Goal: Transaction & Acquisition: Purchase product/service

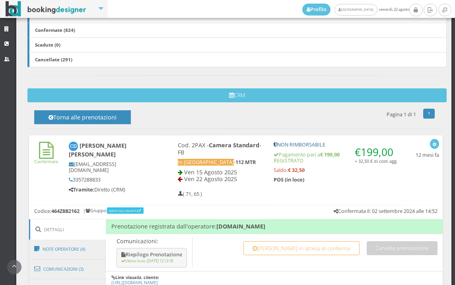
scroll to position [442, 0]
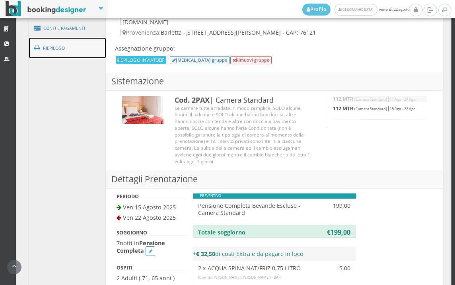
click at [67, 48] on link "Riepilogo" at bounding box center [67, 48] width 77 height 21
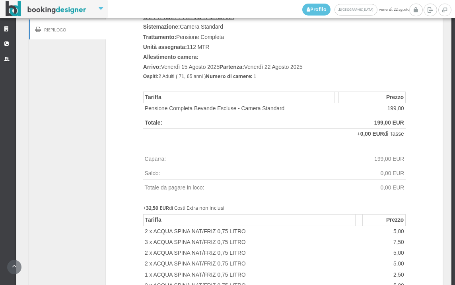
scroll to position [531, 0]
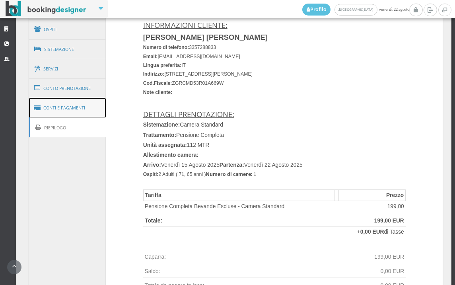
click at [82, 111] on link "Conti e Pagamenti" at bounding box center [67, 108] width 77 height 20
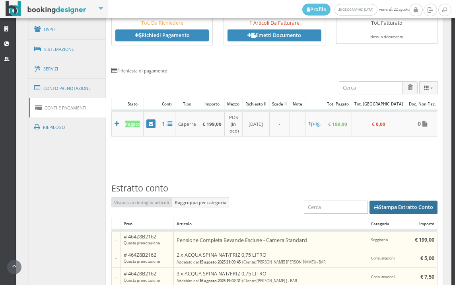
click at [392, 212] on button "Stampa Estratto Conto" at bounding box center [404, 208] width 68 height 14
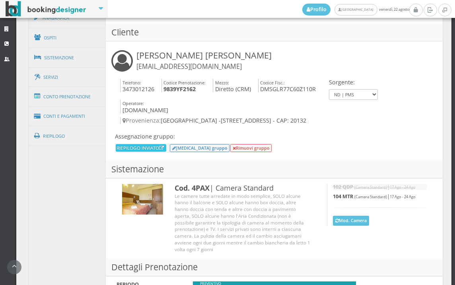
scroll to position [474, 0]
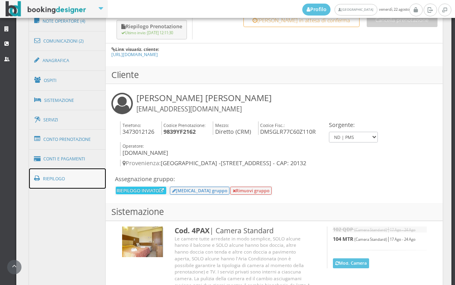
click at [80, 175] on link "Riepilogo" at bounding box center [67, 178] width 77 height 21
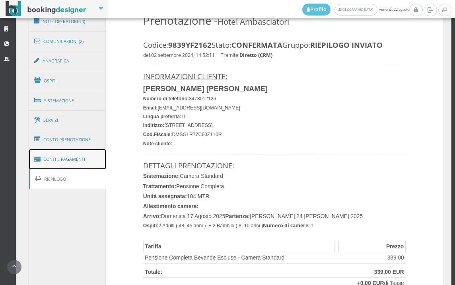
click at [86, 162] on link "Conti e Pagamenti" at bounding box center [67, 159] width 77 height 20
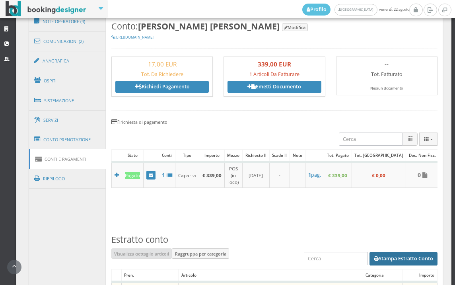
click at [396, 259] on button "Stampa Estratto Conto" at bounding box center [404, 259] width 68 height 14
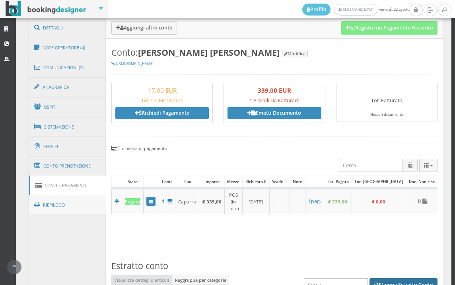
scroll to position [471, 0]
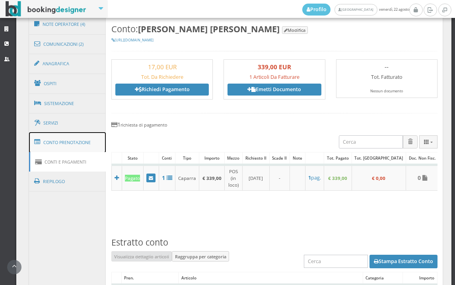
drag, startPoint x: 88, startPoint y: 144, endPoint x: 75, endPoint y: 150, distance: 13.9
click at [88, 144] on link "Conto Prenotazione" at bounding box center [67, 142] width 77 height 21
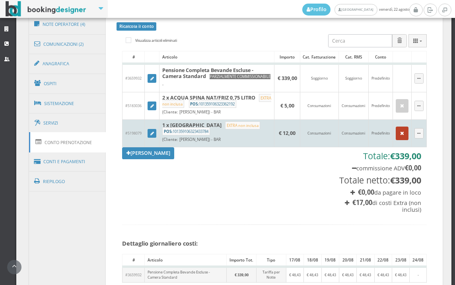
click at [400, 136] on icon "button" at bounding box center [402, 133] width 4 height 5
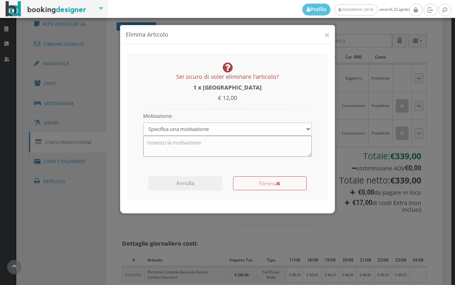
click at [214, 147] on textarea at bounding box center [227, 146] width 169 height 21
type textarea "errore camera"
click at [266, 185] on button "Elimina" at bounding box center [270, 183] width 74 height 14
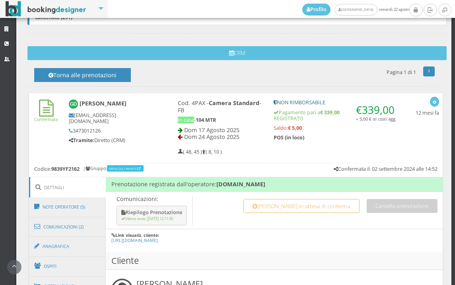
scroll to position [309, 0]
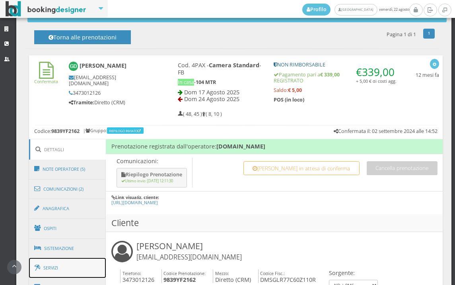
click at [82, 262] on link "Servizi" at bounding box center [67, 268] width 77 height 20
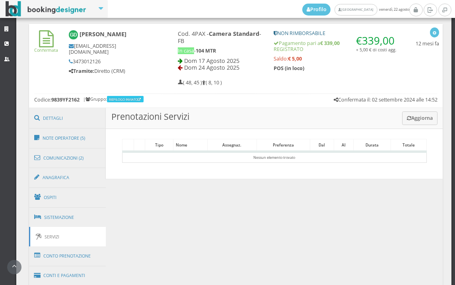
scroll to position [402, 0]
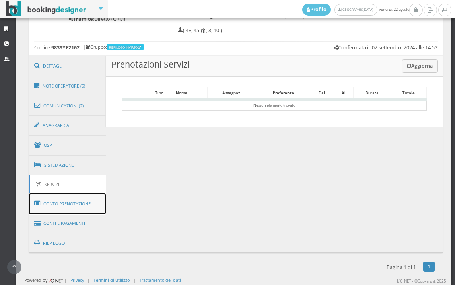
click at [79, 201] on link "Conto Prenotazione" at bounding box center [67, 203] width 77 height 21
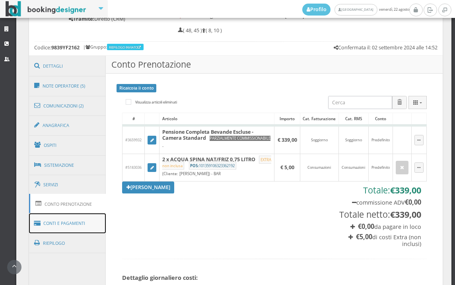
click at [74, 225] on link "Conti e Pagamenti" at bounding box center [67, 223] width 77 height 20
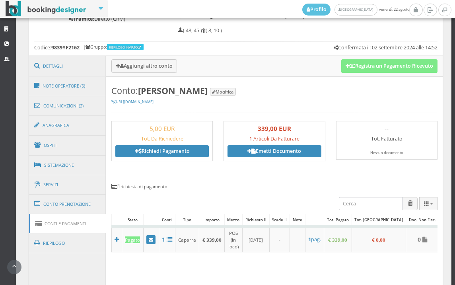
scroll to position [358, 0]
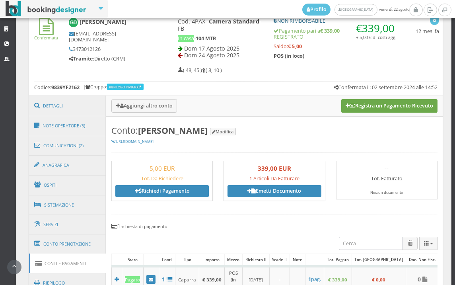
click at [388, 107] on button "Registra un Pagamento Ricevuto" at bounding box center [389, 106] width 96 height 14
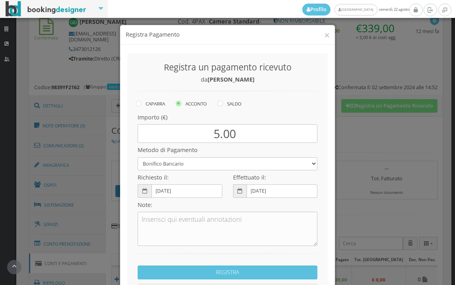
drag, startPoint x: 220, startPoint y: 103, endPoint x: 214, endPoint y: 130, distance: 26.8
click at [219, 103] on icon at bounding box center [221, 104] width 6 height 6
radio input "true"
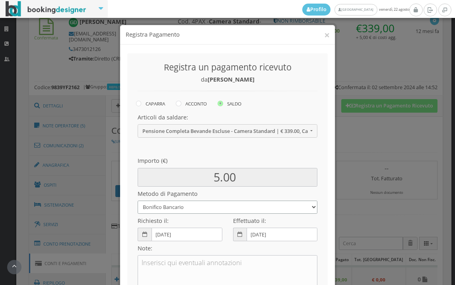
click at [189, 207] on select "Bonifico Bancario BONIFICO SUM UP Contanti Assegno Bancario Assegno Circolare V…" at bounding box center [228, 207] width 180 height 13
select select
click at [138, 201] on select "Bonifico Bancario BONIFICO SUM UP Contanti Assegno Bancario Assegno Circolare V…" at bounding box center [228, 207] width 180 height 13
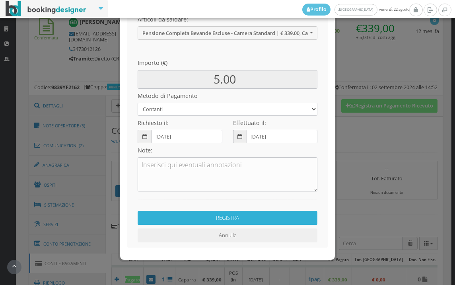
click at [231, 216] on button "REGISTRA" at bounding box center [228, 218] width 180 height 14
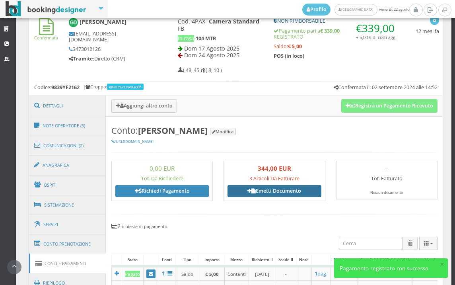
click at [267, 191] on link "Emetti Documento" at bounding box center [274, 191] width 93 height 12
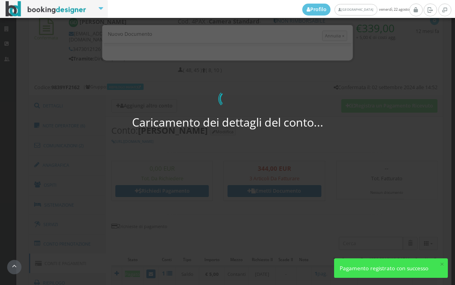
select select "PF"
select select "MILANO"
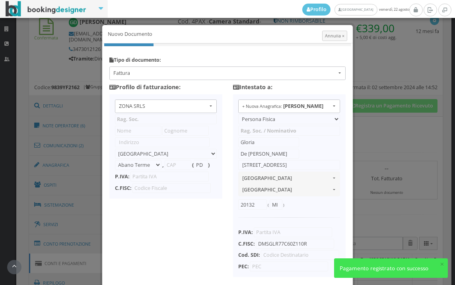
type input "ZONA SRLS"
type input "Vico V Durante, 8"
select select "Frattamaggiore"
type input "80027"
type input "NA"
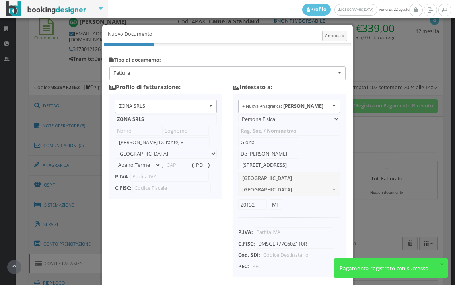
type input "10356321215"
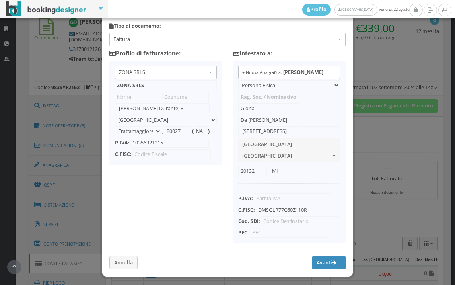
scroll to position [63, 0]
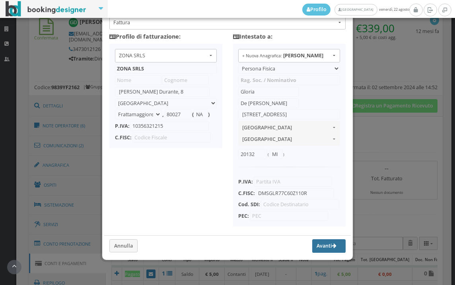
click at [317, 247] on button "Avanti" at bounding box center [328, 246] width 33 height 14
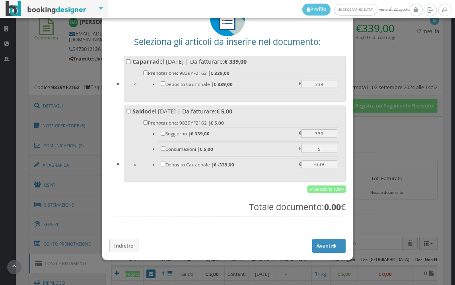
scroll to position [62, 0]
click at [323, 191] on link "Seleziona tutto" at bounding box center [327, 188] width 38 height 7
checkbox input "true"
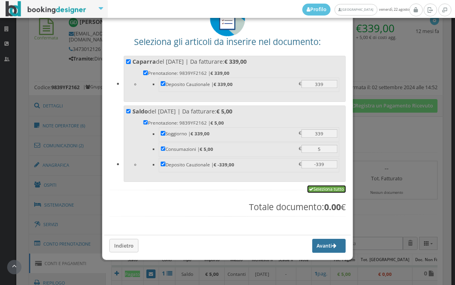
checkbox input "true"
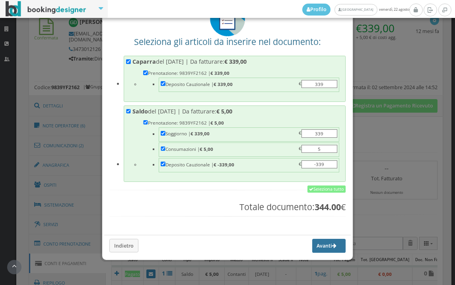
click at [314, 248] on button "Avanti" at bounding box center [328, 246] width 33 height 14
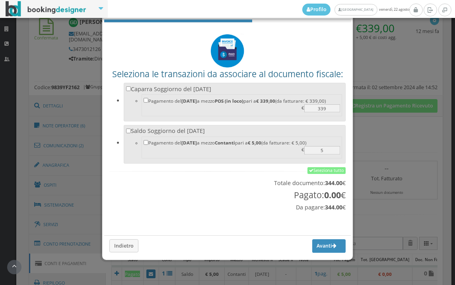
scroll to position [26, 0]
click at [322, 169] on link "Seleziona tutto" at bounding box center [327, 170] width 38 height 7
checkbox input "true"
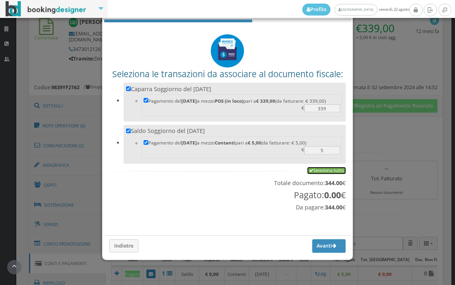
checkbox input "true"
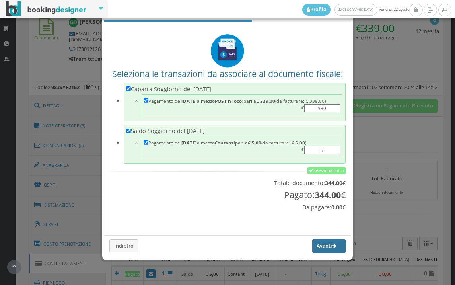
click at [321, 245] on button "Avanti" at bounding box center [328, 246] width 33 height 14
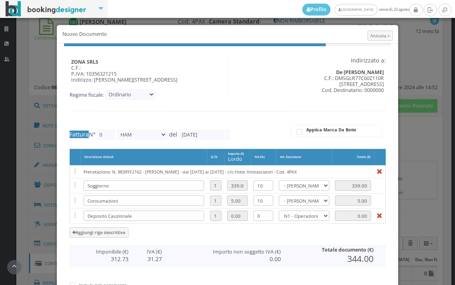
type input "503"
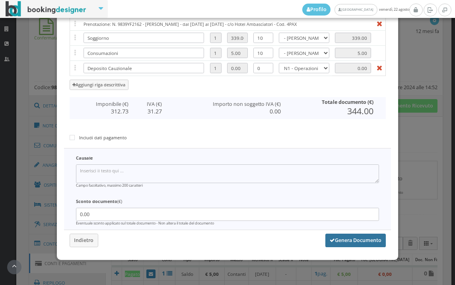
click at [349, 237] on button "Genera Documento" at bounding box center [355, 241] width 60 height 14
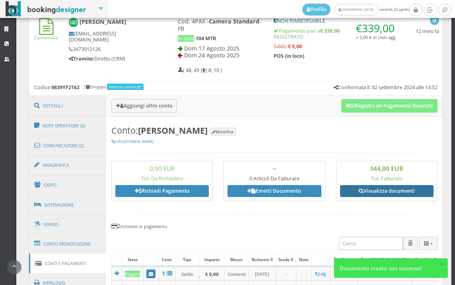
click at [391, 185] on link "Visualizza documenti" at bounding box center [386, 191] width 93 height 12
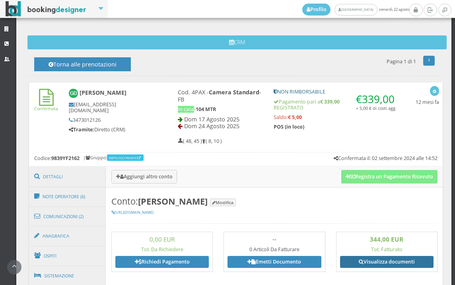
scroll to position [181, 0]
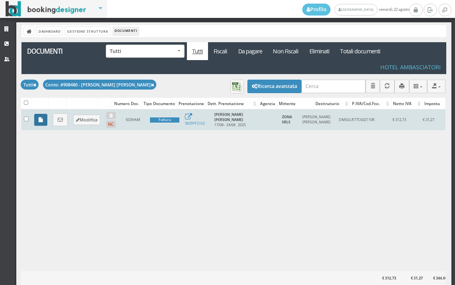
click at [42, 121] on icon at bounding box center [41, 119] width 4 height 5
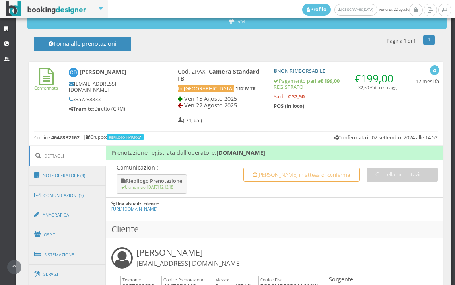
scroll to position [398, 0]
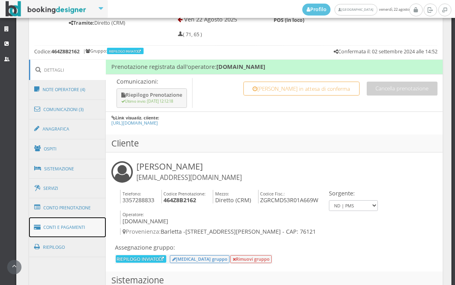
click at [68, 230] on link "Conti e Pagamenti" at bounding box center [67, 227] width 77 height 20
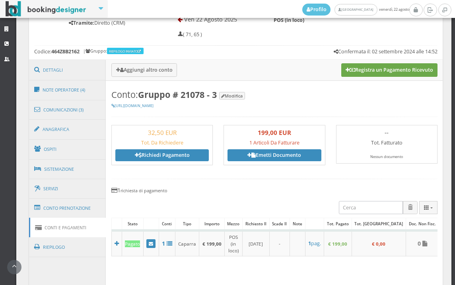
click at [399, 70] on button "Registra un Pagamento Ricevuto" at bounding box center [389, 70] width 96 height 14
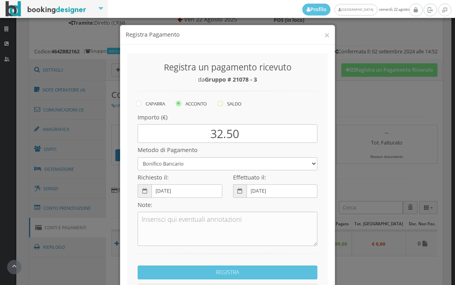
click at [219, 104] on icon at bounding box center [221, 104] width 6 height 6
radio input "true"
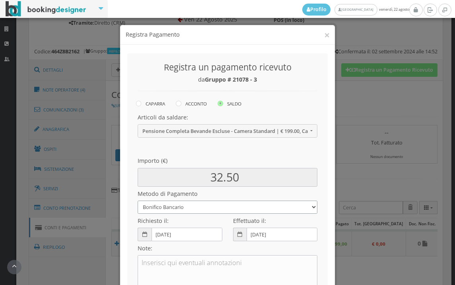
click at [187, 208] on select "Bonifico Bancario BONIFICO SUM UP Contanti Assegno Bancario Assegno Circolare V…" at bounding box center [228, 207] width 180 height 13
select select
click at [138, 201] on select "Bonifico Bancario BONIFICO SUM UP Contanti Assegno Bancario Assegno Circolare V…" at bounding box center [228, 207] width 180 height 13
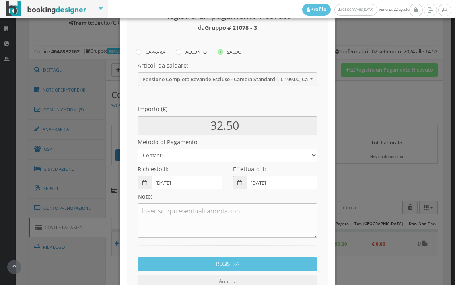
scroll to position [109, 0]
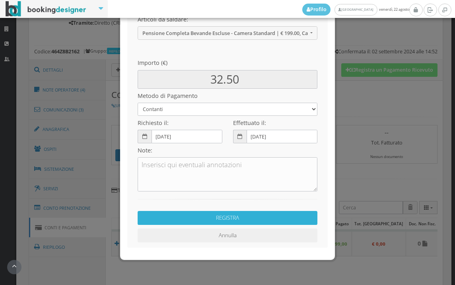
click at [182, 219] on button "REGISTRA" at bounding box center [228, 218] width 180 height 14
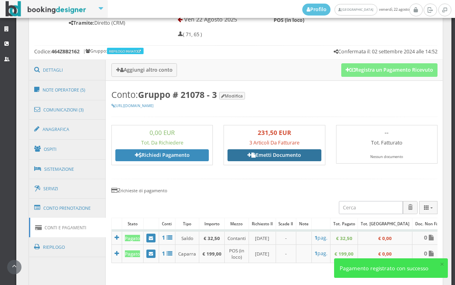
click at [274, 152] on link "Emetti Documento" at bounding box center [274, 155] width 93 height 12
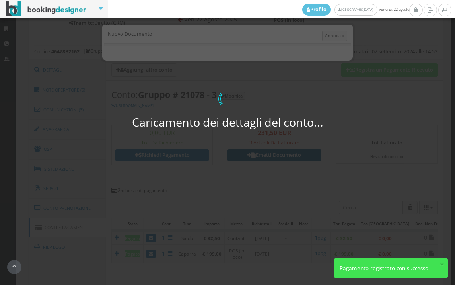
select select "PF"
select select "BARLETTA"
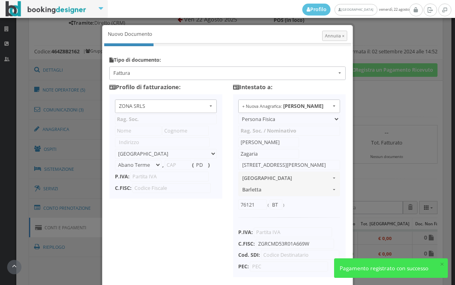
type input "ZONA SRLS"
type input "Vico V Durante, 8"
select select "Frattamaggiore"
type input "80027"
type input "NA"
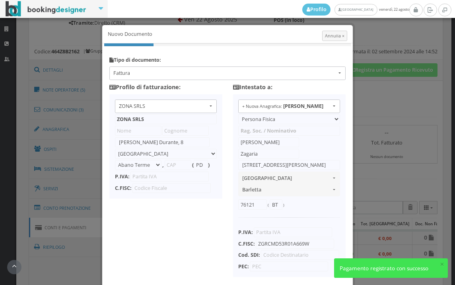
type input "10356321215"
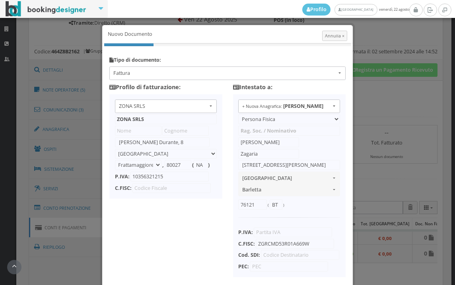
scroll to position [63, 0]
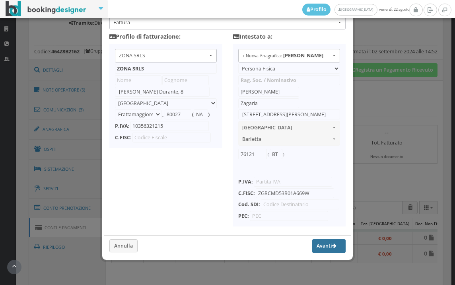
click at [316, 244] on button "Avanti" at bounding box center [328, 246] width 33 height 14
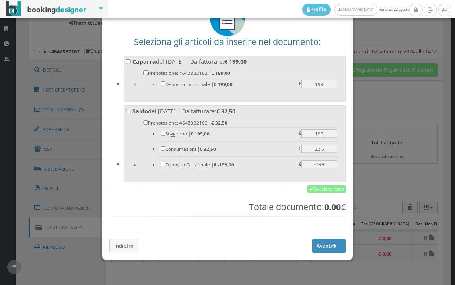
scroll to position [62, 0]
click at [317, 190] on link "Seleziona tutto" at bounding box center [327, 188] width 38 height 7
checkbox input "true"
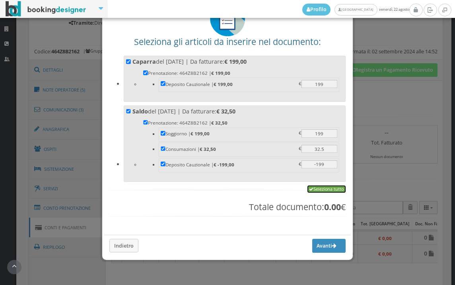
checkbox input "true"
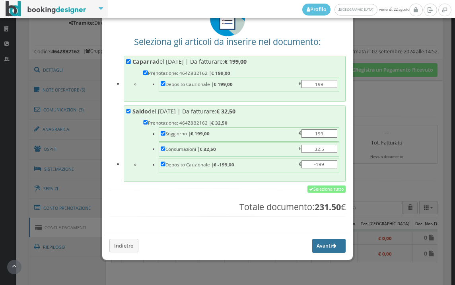
click at [313, 243] on button "Avanti" at bounding box center [328, 246] width 33 height 14
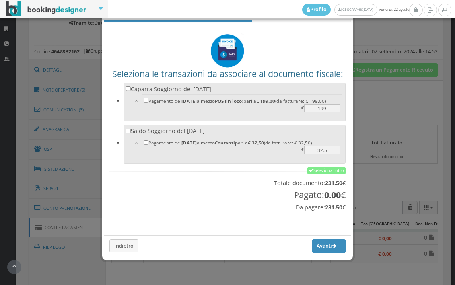
scroll to position [26, 0]
click at [335, 167] on link "Seleziona tutto" at bounding box center [327, 170] width 38 height 7
checkbox input "true"
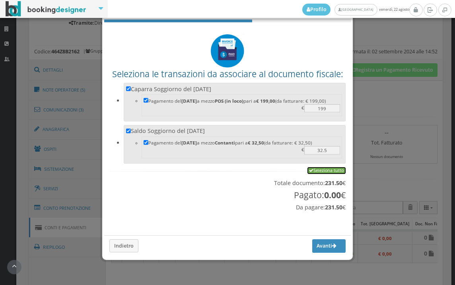
checkbox input "true"
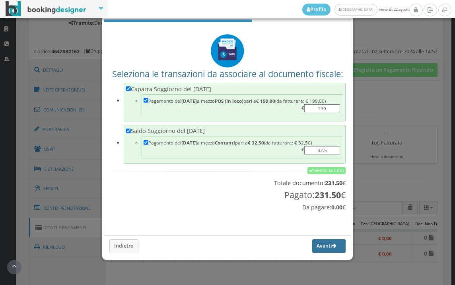
click at [312, 242] on button "Avanti" at bounding box center [328, 246] width 33 height 14
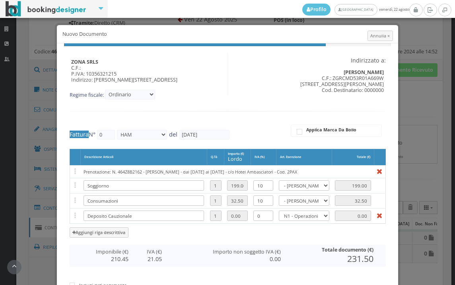
type input "504"
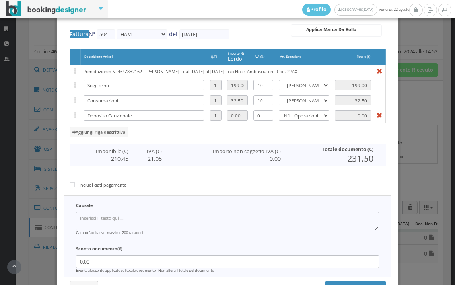
scroll to position [164, 0]
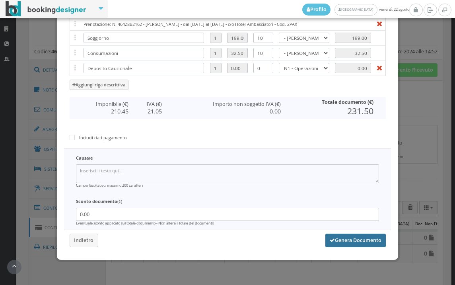
click at [360, 242] on button "Genera Documento" at bounding box center [355, 241] width 60 height 14
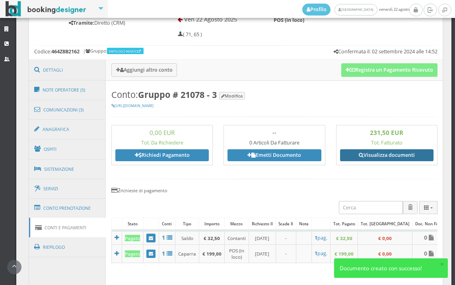
click at [376, 151] on link "Visualizza documenti" at bounding box center [386, 155] width 93 height 12
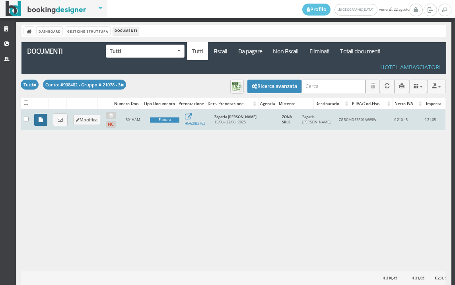
click at [42, 122] on icon at bounding box center [41, 119] width 4 height 5
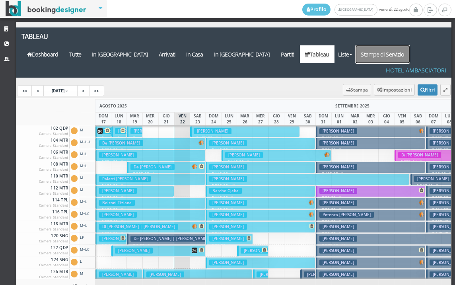
click at [409, 45] on link "Stampe di Servizio" at bounding box center [383, 54] width 54 height 18
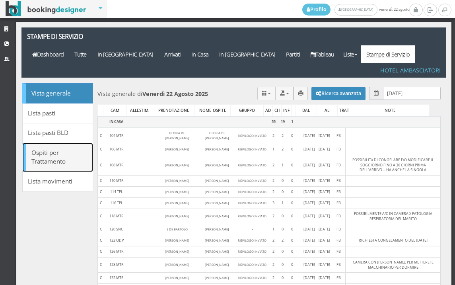
click at [68, 143] on link "Ospiti per Trattamento" at bounding box center [57, 157] width 71 height 29
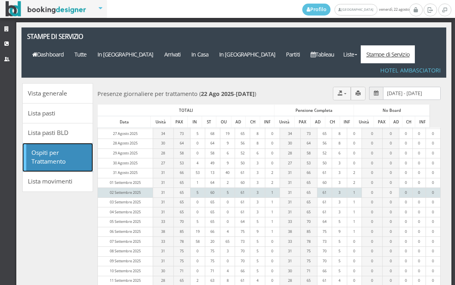
scroll to position [132, 0]
